Goal: Transaction & Acquisition: Register for event/course

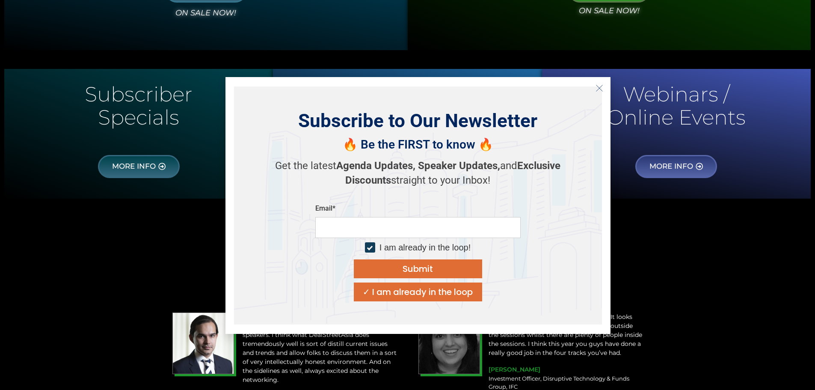
scroll to position [727, 0]
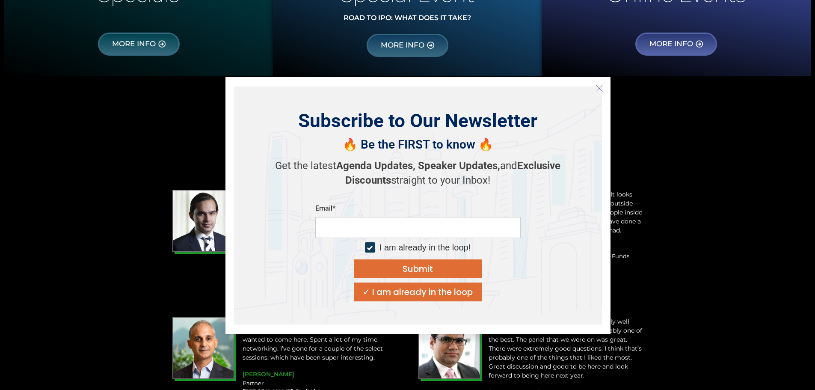
click at [597, 87] on icon "Close" at bounding box center [600, 88] width 8 height 8
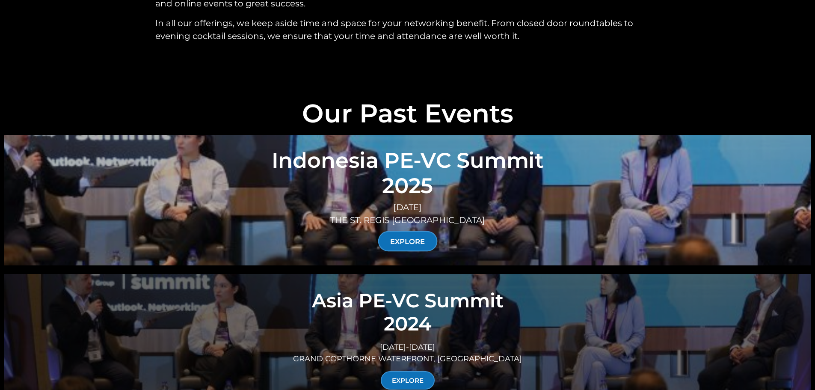
scroll to position [2952, 0]
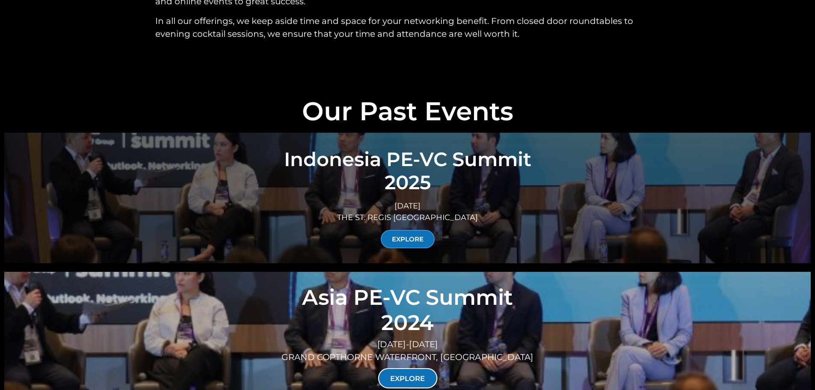
click at [415, 368] on link "EXPLORE" at bounding box center [407, 378] width 59 height 20
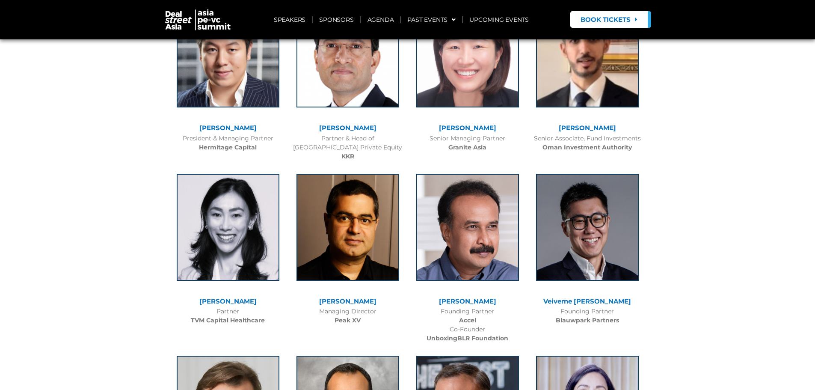
scroll to position [1028, 0]
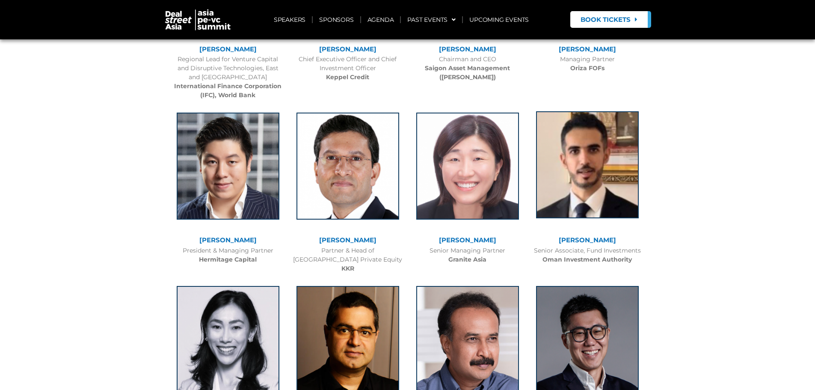
click at [609, 152] on img at bounding box center [587, 164] width 103 height 107
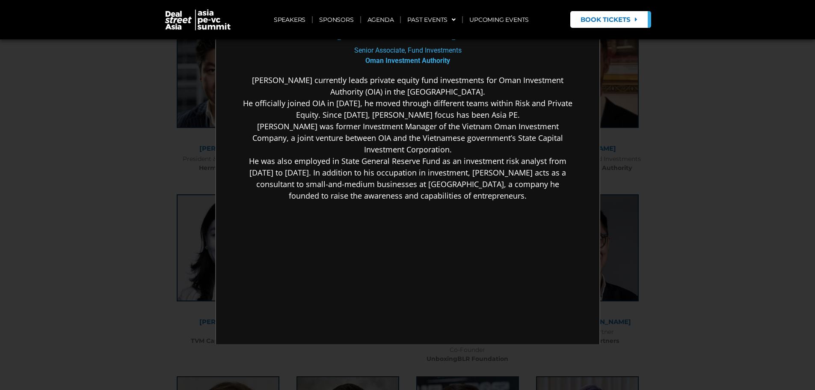
scroll to position [1242, 0]
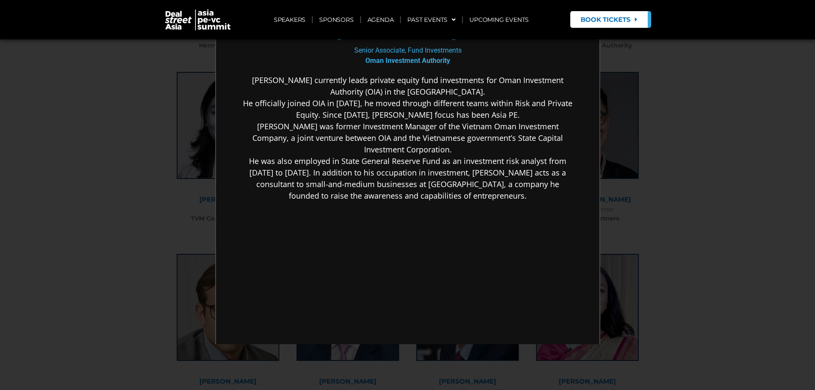
click at [669, 132] on div "×" at bounding box center [407, 195] width 815 height 390
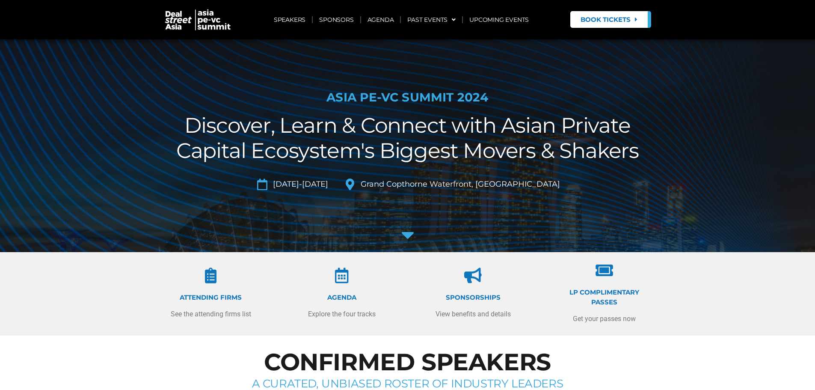
scroll to position [0, 0]
